Goal: Task Accomplishment & Management: Use online tool/utility

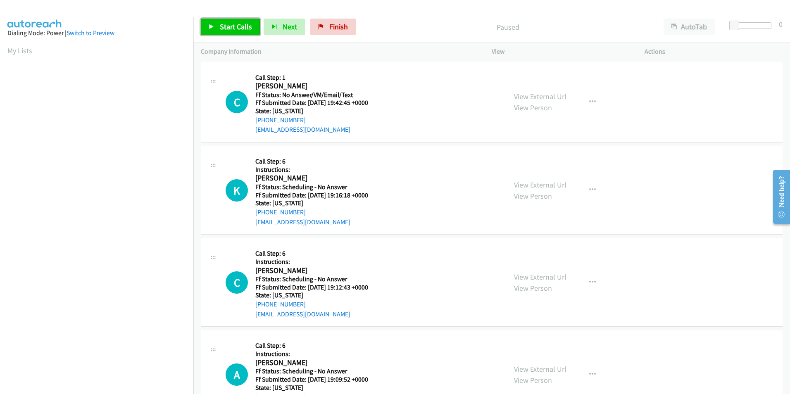
click at [238, 21] on link "Start Calls" at bounding box center [230, 27] width 59 height 17
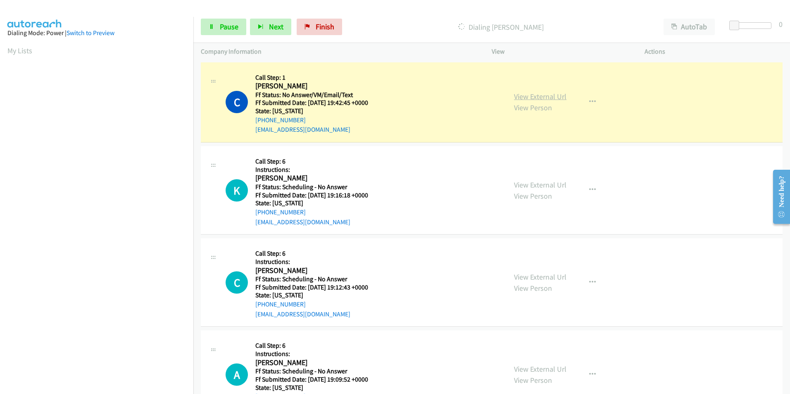
click at [537, 95] on link "View External Url" at bounding box center [540, 97] width 52 height 10
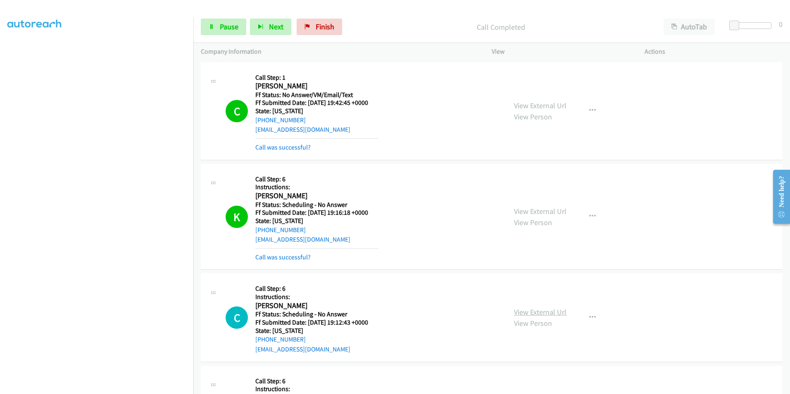
click at [531, 312] on link "View External Url" at bounding box center [540, 312] width 52 height 10
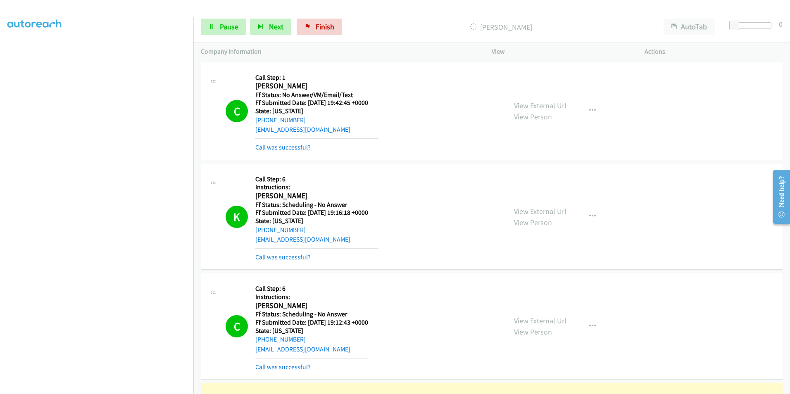
click at [533, 320] on link "View External Url" at bounding box center [540, 321] width 52 height 10
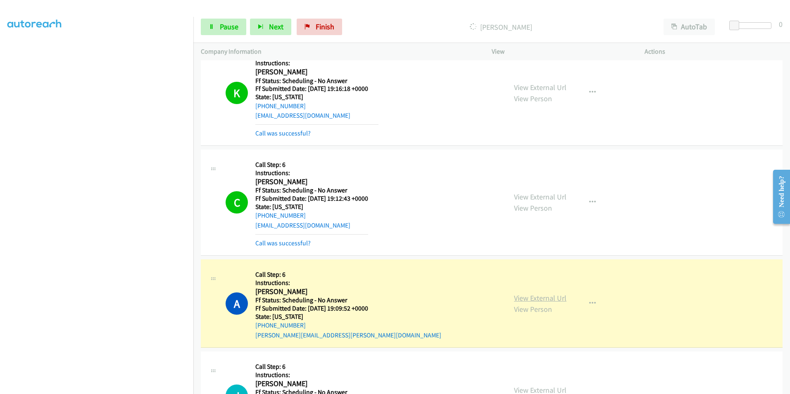
click at [558, 295] on link "View External Url" at bounding box center [540, 298] width 52 height 10
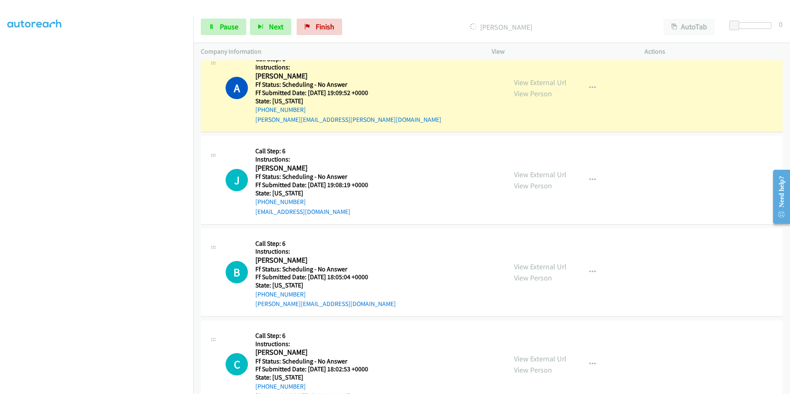
scroll to position [330, 0]
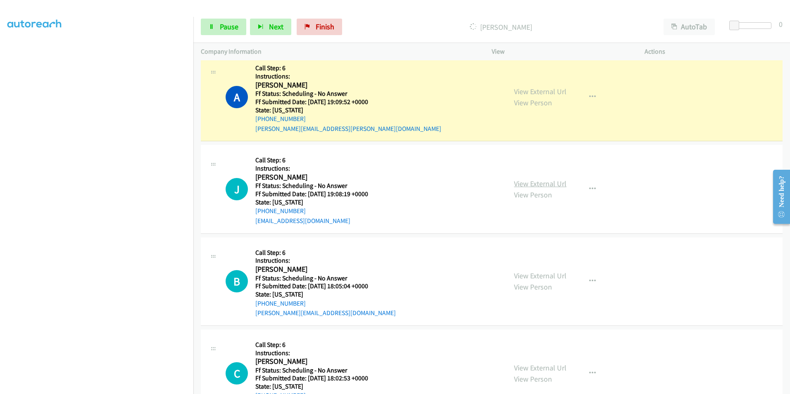
click at [527, 182] on link "View External Url" at bounding box center [540, 184] width 52 height 10
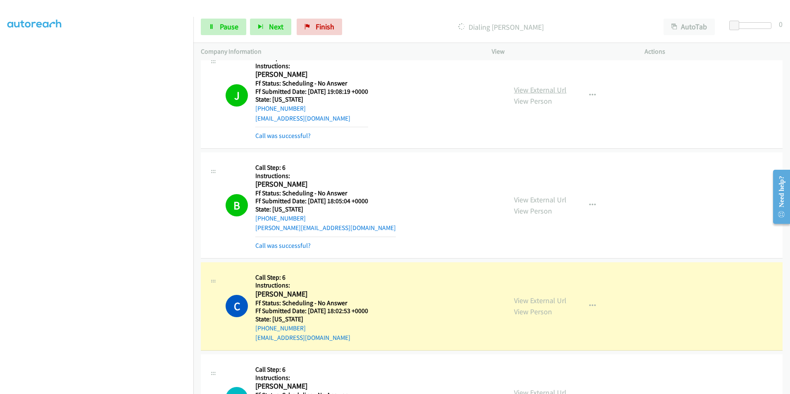
scroll to position [454, 0]
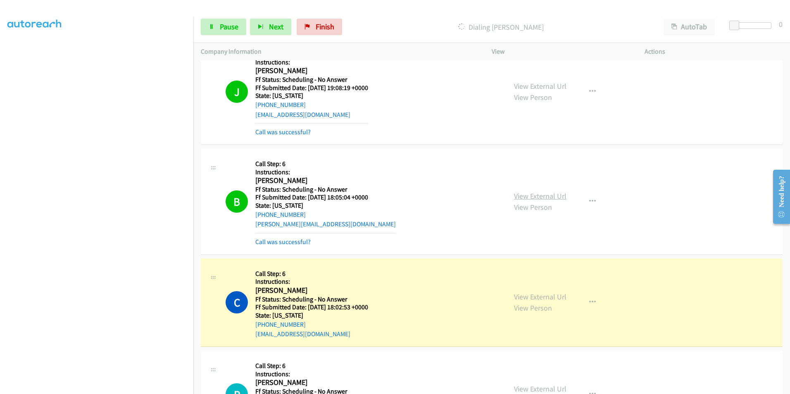
click at [521, 195] on link "View External Url" at bounding box center [540, 196] width 52 height 10
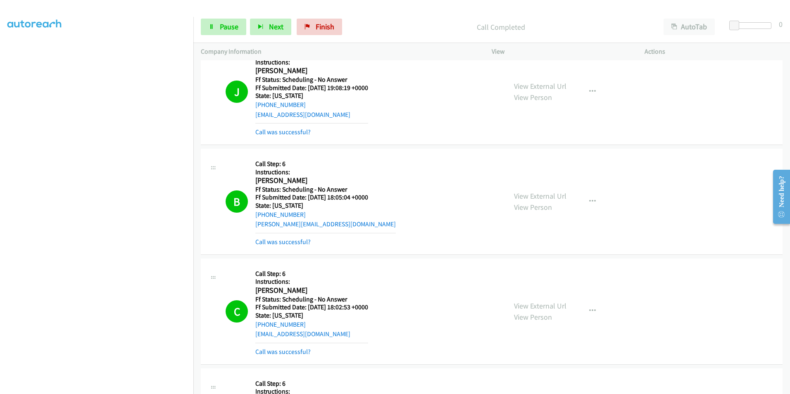
click at [532, 295] on div "View External Url View Person View External Url Email Schedule/Manage Callback …" at bounding box center [586, 311] width 160 height 91
click at [530, 304] on link "View External Url" at bounding box center [540, 306] width 52 height 10
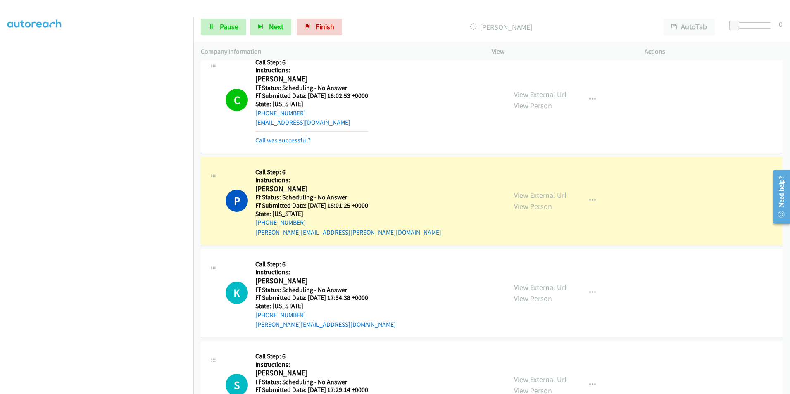
scroll to position [744, 0]
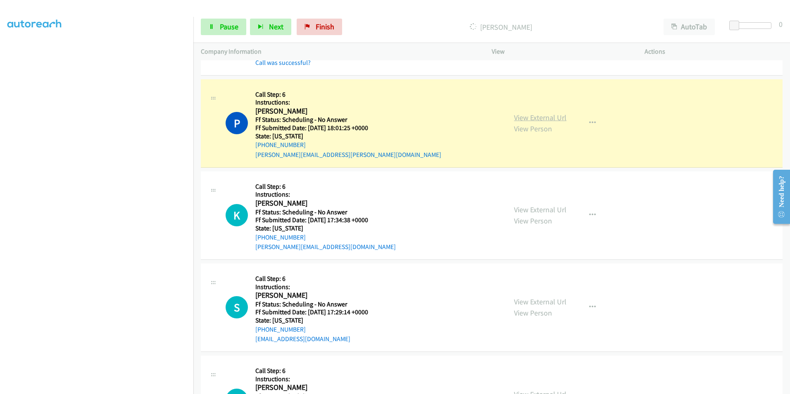
click at [525, 117] on link "View External Url" at bounding box center [540, 118] width 52 height 10
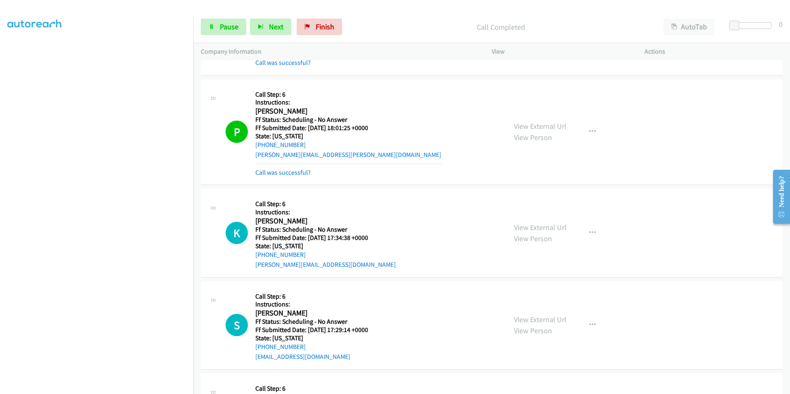
click at [545, 119] on div "View External Url View Person View External Url Email Schedule/Manage Callback …" at bounding box center [586, 132] width 160 height 91
click at [530, 126] on link "View External Url" at bounding box center [540, 126] width 52 height 10
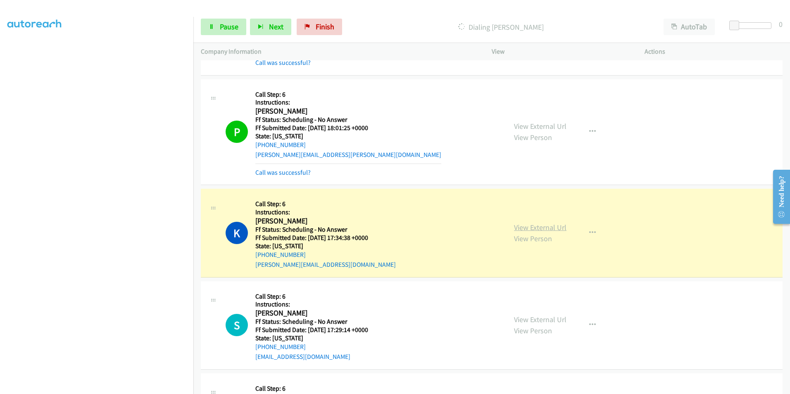
click at [545, 228] on link "View External Url" at bounding box center [540, 228] width 52 height 10
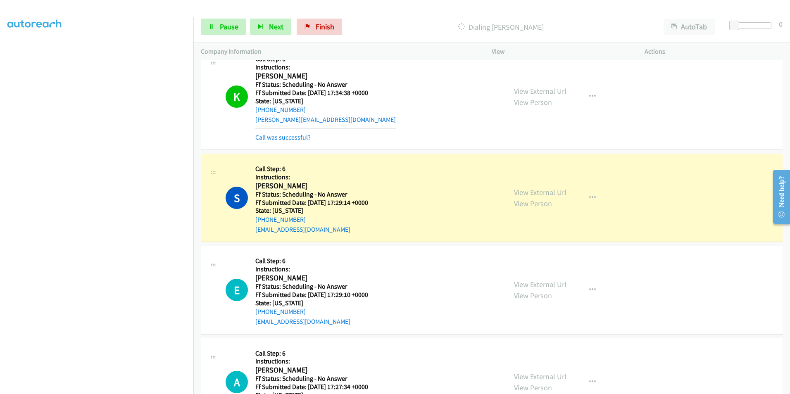
scroll to position [909, 0]
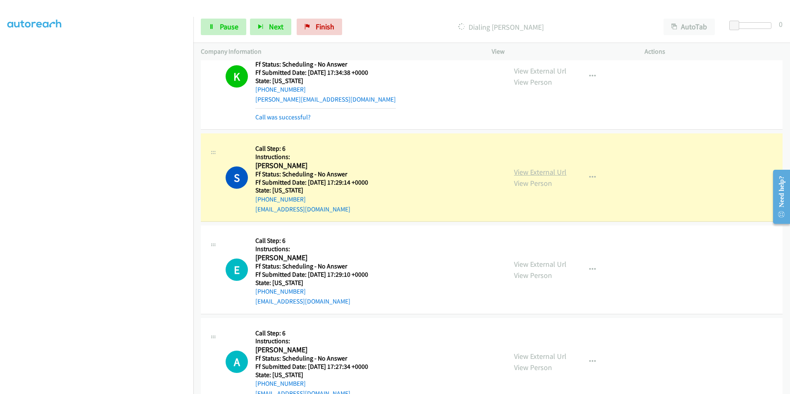
click at [516, 171] on link "View External Url" at bounding box center [540, 172] width 52 height 10
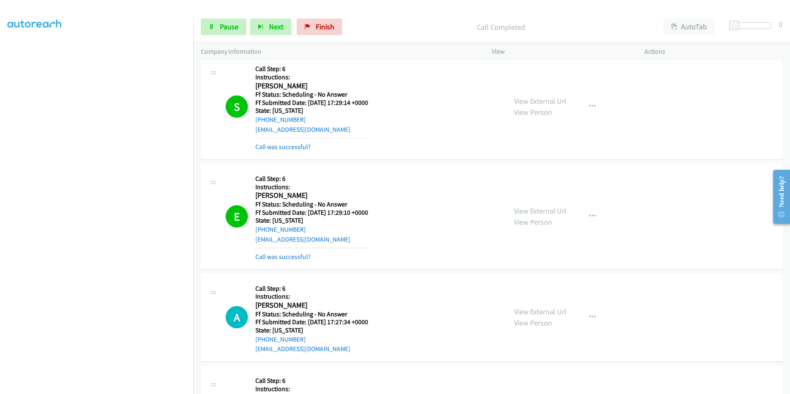
scroll to position [991, 0]
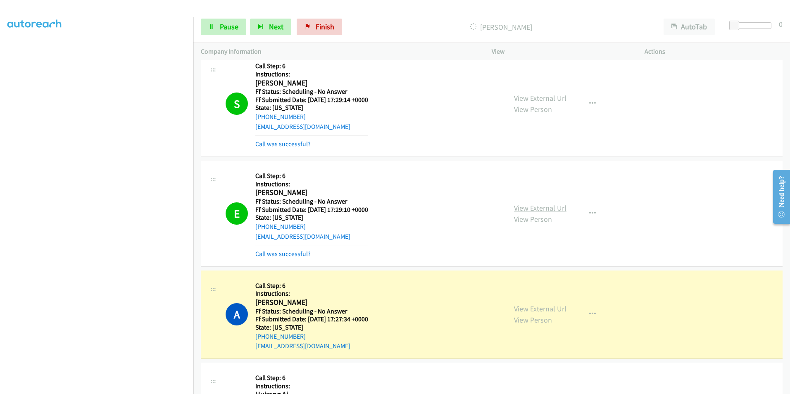
click at [521, 208] on link "View External Url" at bounding box center [540, 208] width 52 height 10
click at [542, 313] on link "View External Url" at bounding box center [540, 309] width 52 height 10
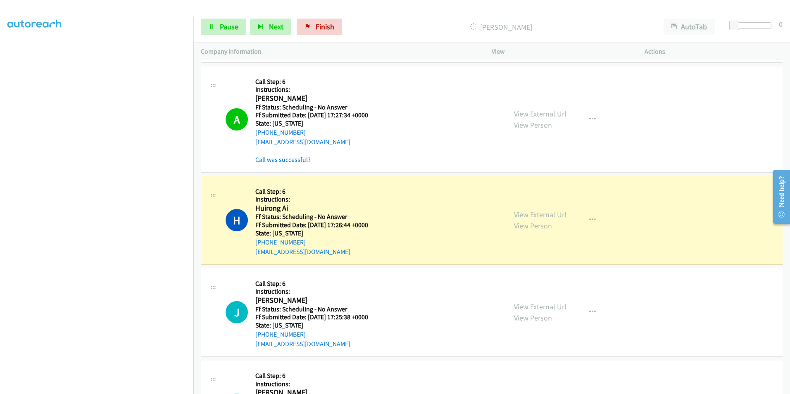
scroll to position [1198, 0]
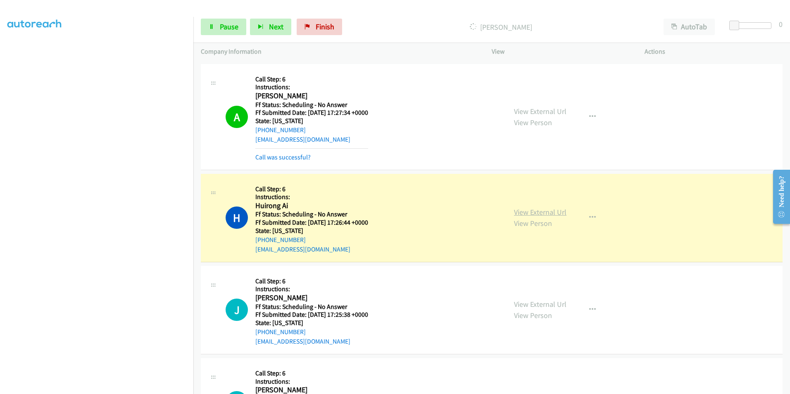
click at [554, 209] on link "View External Url" at bounding box center [540, 212] width 52 height 10
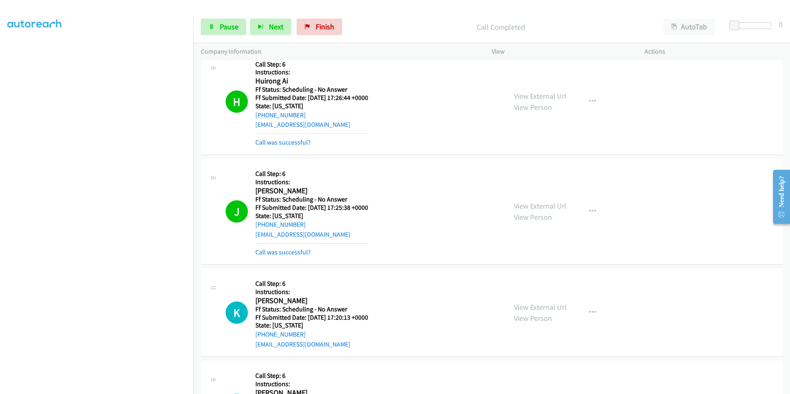
scroll to position [1322, 0]
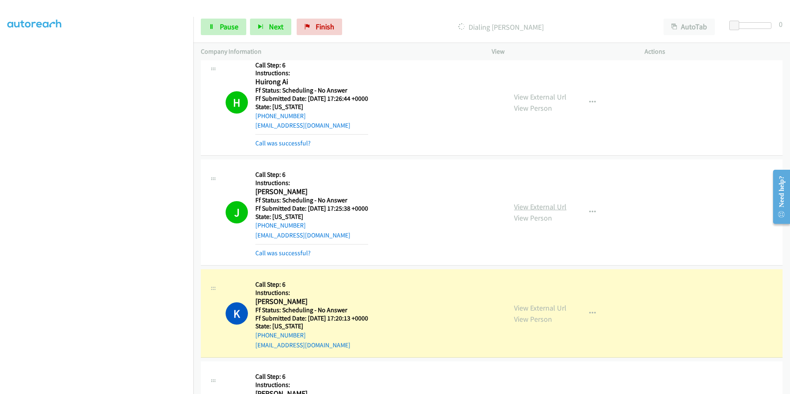
click at [521, 207] on link "View External Url" at bounding box center [540, 207] width 52 height 10
click at [541, 308] on link "View External Url" at bounding box center [540, 308] width 52 height 10
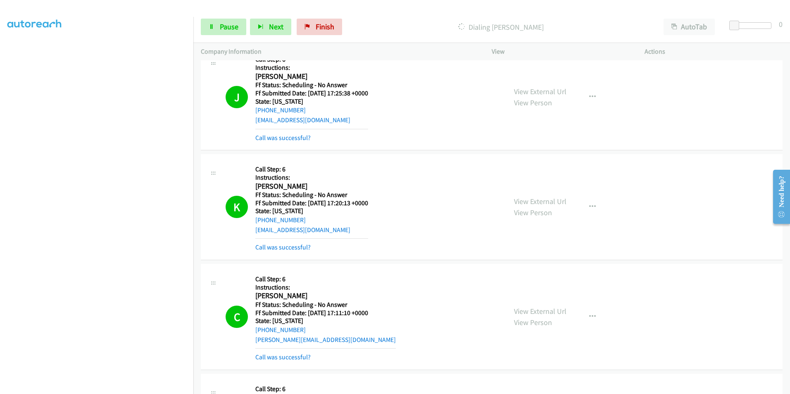
scroll to position [1487, 0]
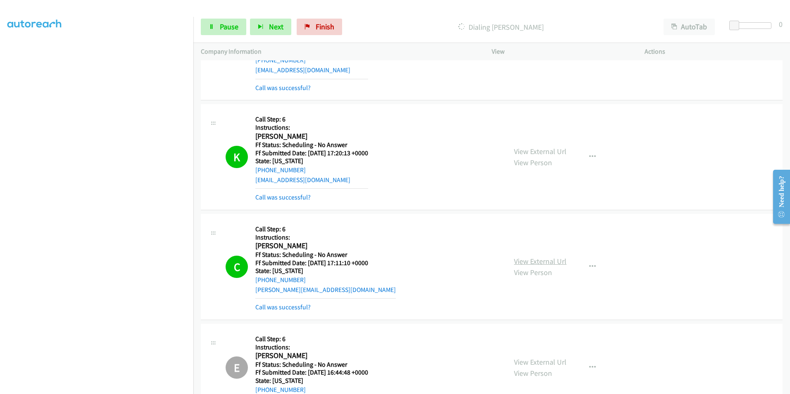
click at [530, 264] on link "View External Url" at bounding box center [540, 262] width 52 height 10
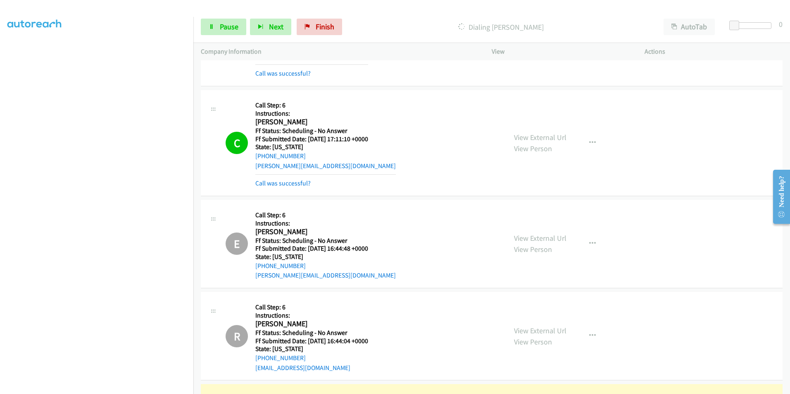
scroll to position [1694, 0]
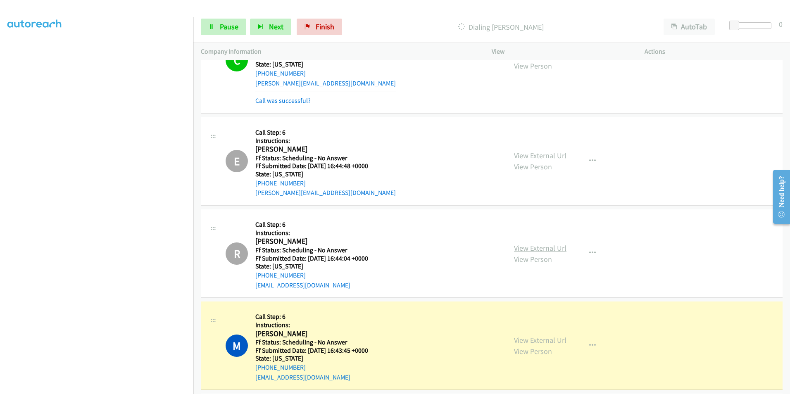
click at [516, 248] on link "View External Url" at bounding box center [540, 248] width 52 height 10
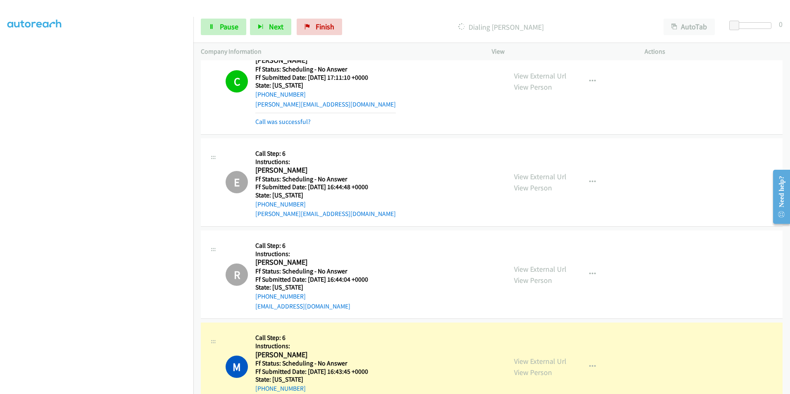
scroll to position [1652, 0]
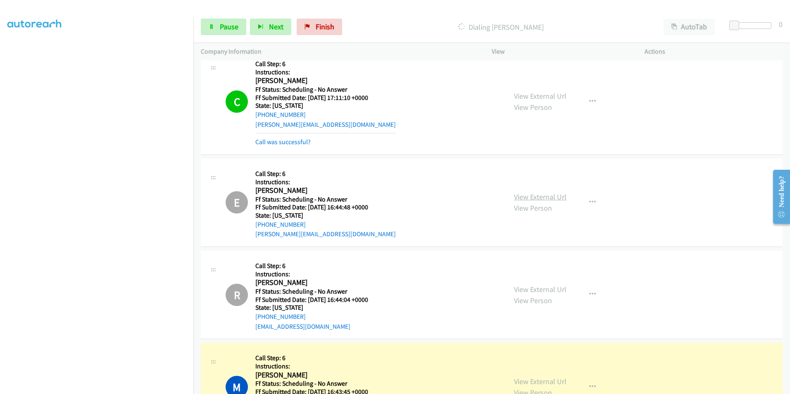
click at [528, 193] on link "View External Url" at bounding box center [540, 197] width 52 height 10
click at [547, 382] on link "View External Url" at bounding box center [540, 382] width 52 height 10
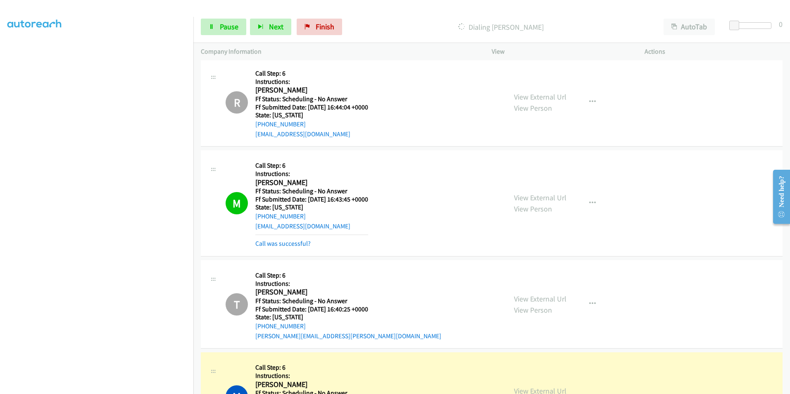
scroll to position [1942, 0]
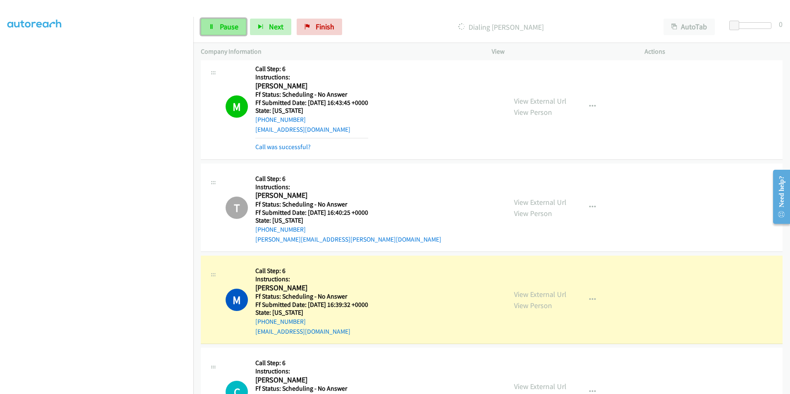
click at [220, 30] on span "Pause" at bounding box center [229, 27] width 19 height 10
click at [540, 296] on link "View External Url" at bounding box center [540, 295] width 52 height 10
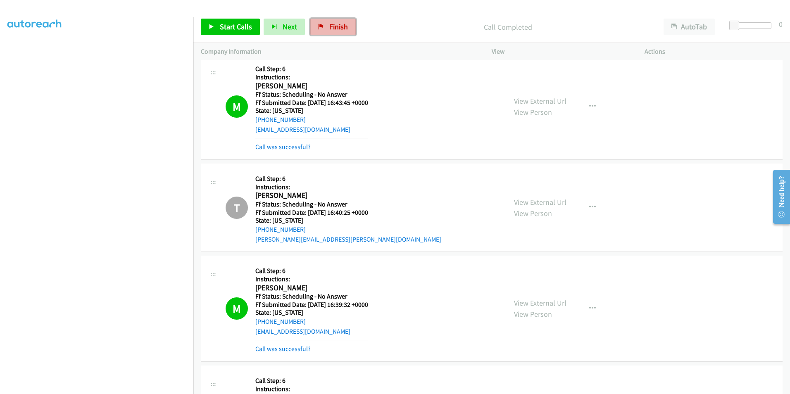
click at [335, 30] on span "Finish" at bounding box center [338, 27] width 19 height 10
